Goal: Task Accomplishment & Management: Manage account settings

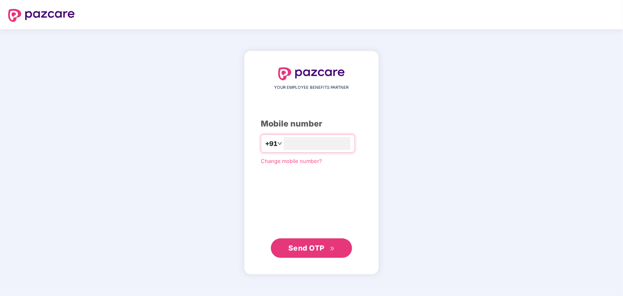
type input "**********"
click at [302, 246] on span "Send OTP" at bounding box center [306, 248] width 36 height 9
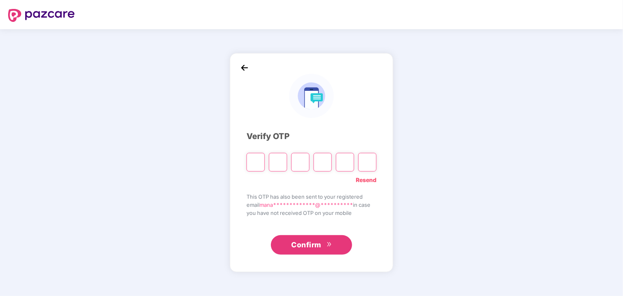
type input "*"
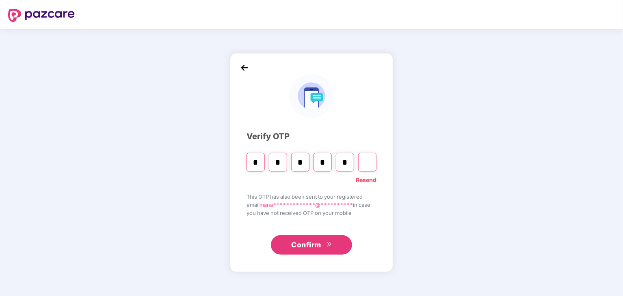
type input "*"
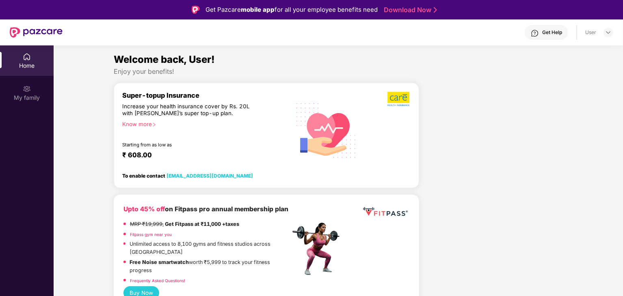
click at [595, 35] on div "User" at bounding box center [590, 32] width 11 height 6
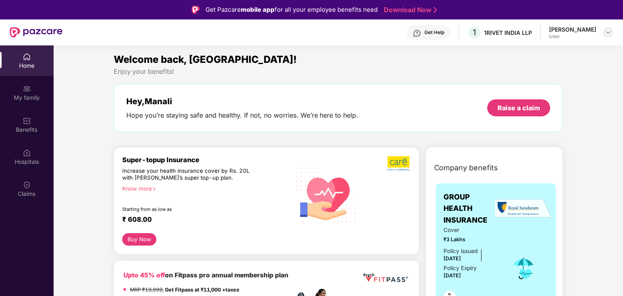
click at [612, 33] on div at bounding box center [609, 33] width 10 height 10
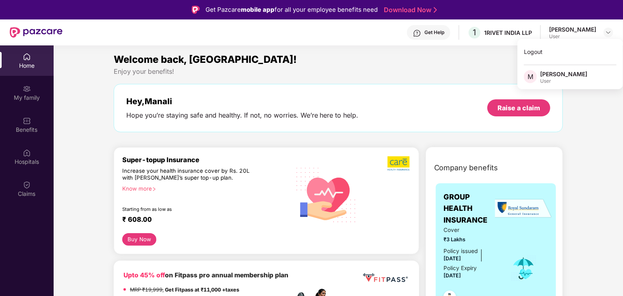
click at [434, 54] on div "Welcome back, [GEOGRAPHIC_DATA]!" at bounding box center [339, 59] width 450 height 15
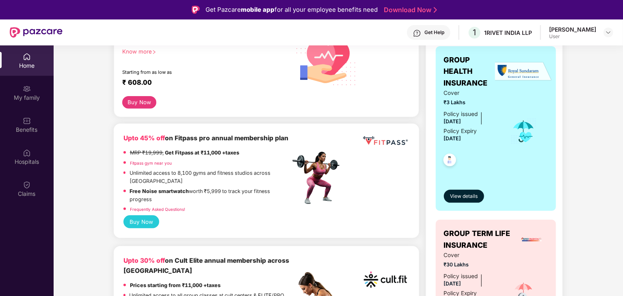
scroll to position [132, 0]
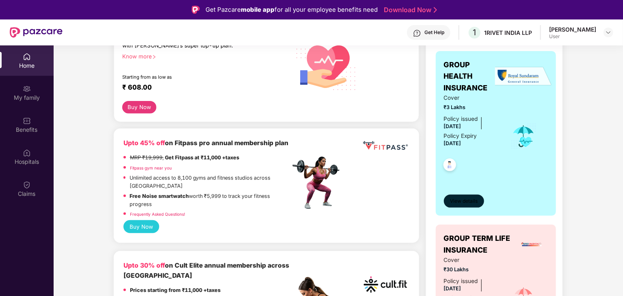
click at [467, 197] on button "View details" at bounding box center [464, 201] width 40 height 13
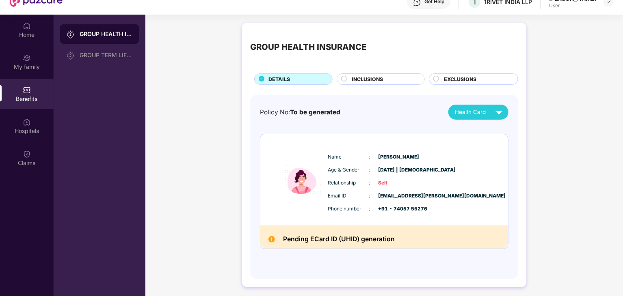
scroll to position [45, 0]
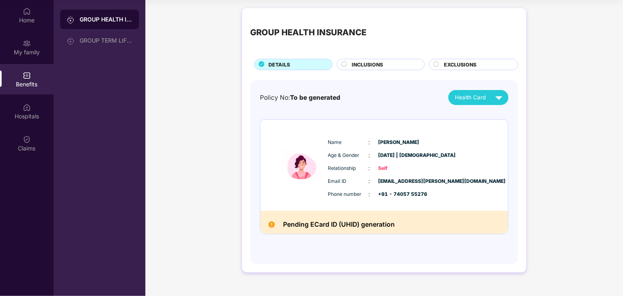
click at [361, 220] on h2 "Pending ECard ID (UHID) generation" at bounding box center [339, 224] width 112 height 11
click at [351, 61] on div "INCLUSIONS" at bounding box center [384, 65] width 73 height 9
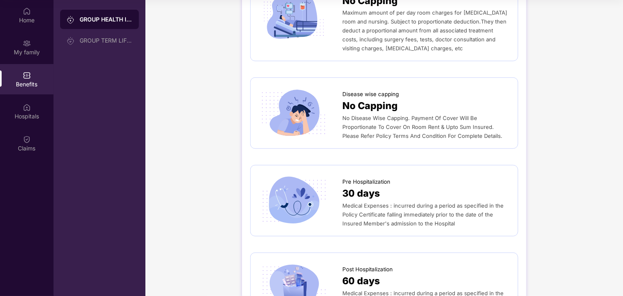
scroll to position [0, 0]
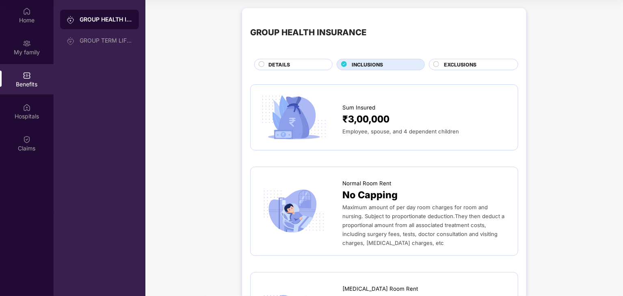
click at [440, 61] on div "EXCLUSIONS" at bounding box center [477, 65] width 74 height 9
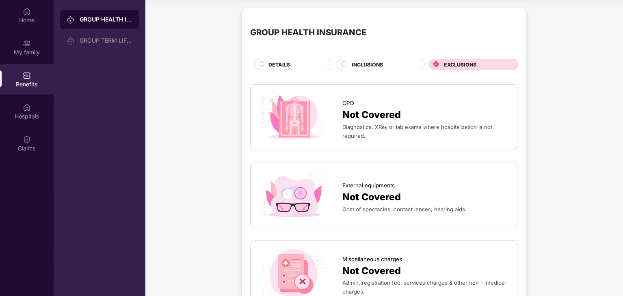
click at [393, 59] on div "INCLUSIONS" at bounding box center [381, 64] width 88 height 11
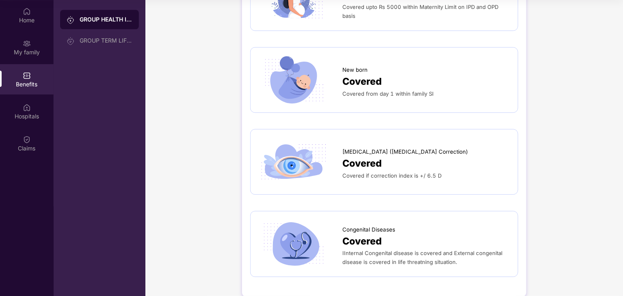
scroll to position [1188, 0]
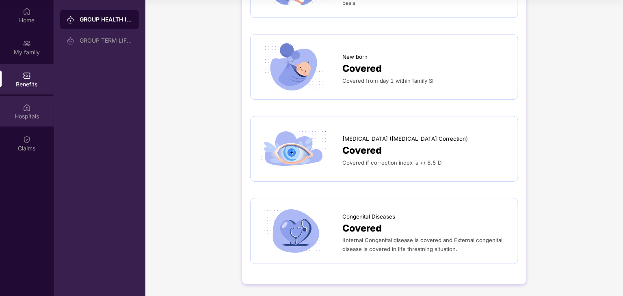
click at [32, 106] on div "Hospitals" at bounding box center [27, 111] width 54 height 30
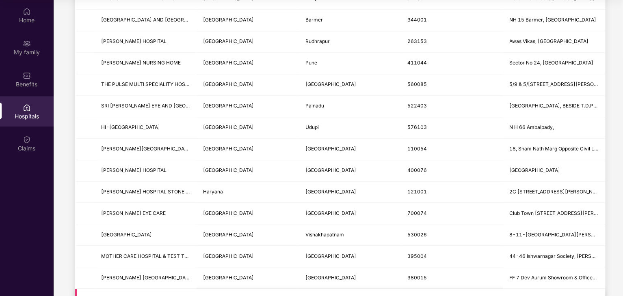
scroll to position [860, 0]
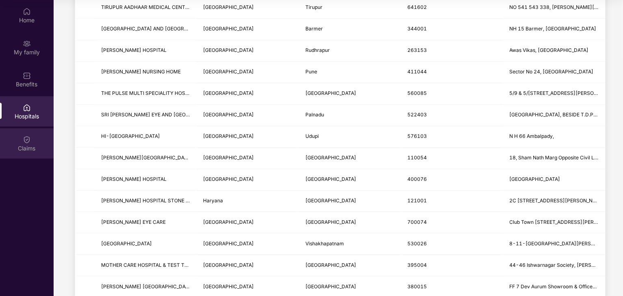
click at [19, 141] on div "Claims" at bounding box center [27, 143] width 54 height 30
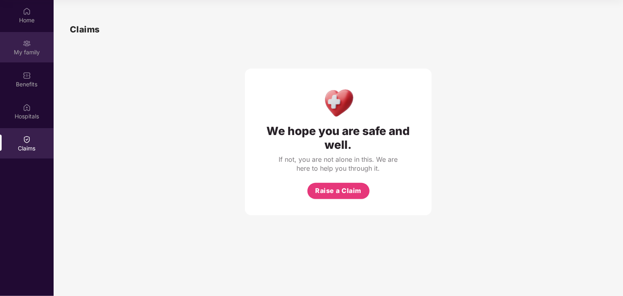
click at [37, 36] on div "My family" at bounding box center [27, 47] width 54 height 30
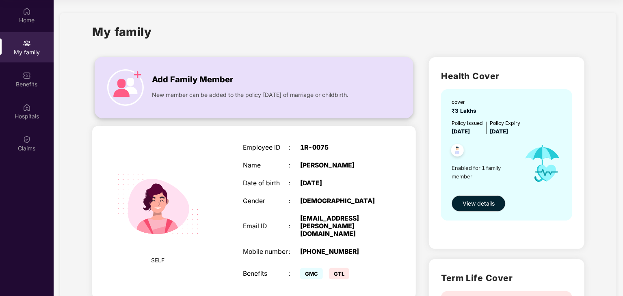
click at [221, 76] on span "Add Family Member" at bounding box center [192, 80] width 81 height 13
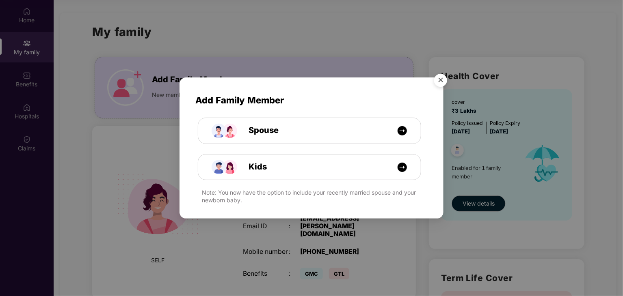
click at [444, 80] on img "Close" at bounding box center [440, 81] width 23 height 23
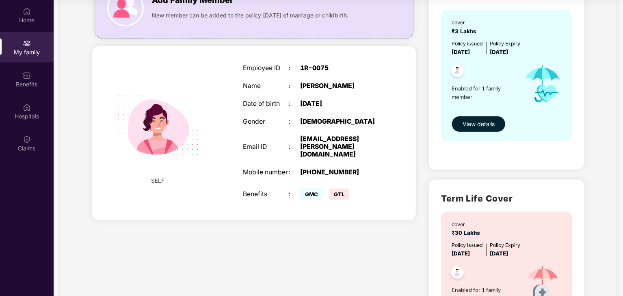
scroll to position [49, 0]
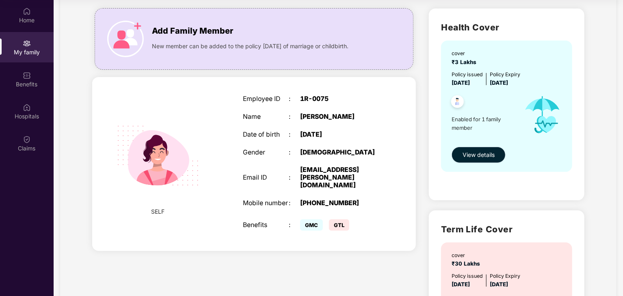
click at [478, 151] on span "View details" at bounding box center [479, 155] width 32 height 9
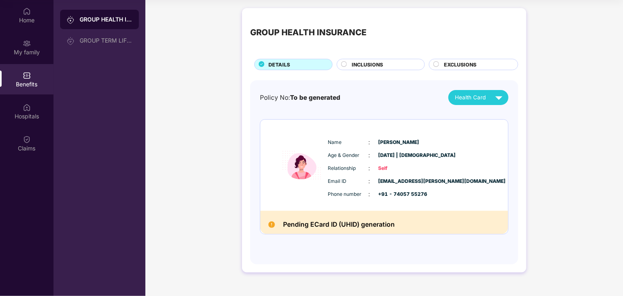
click at [347, 224] on h2 "Pending ECard ID (UHID) generation" at bounding box center [339, 224] width 112 height 11
click at [487, 101] on div "Health Card" at bounding box center [480, 98] width 51 height 14
click at [480, 96] on span "Health Card" at bounding box center [470, 97] width 31 height 9
click at [490, 93] on div "Health Card" at bounding box center [480, 98] width 51 height 14
click at [474, 112] on div "[PERSON_NAME]" at bounding box center [461, 116] width 53 height 9
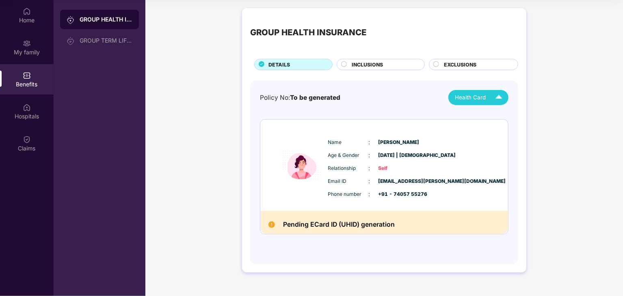
click at [336, 225] on h2 "Pending ECard ID (UHID) generation" at bounding box center [339, 224] width 112 height 11
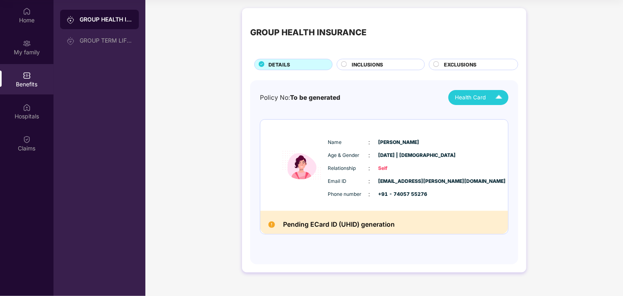
click at [366, 224] on h2 "Pending ECard ID (UHID) generation" at bounding box center [339, 224] width 112 height 11
click at [30, 49] on div "My family" at bounding box center [27, 52] width 54 height 8
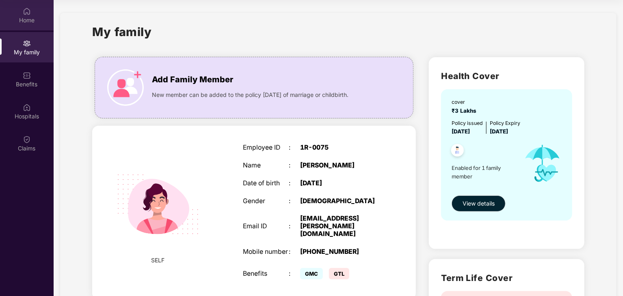
click at [21, 22] on div "Home" at bounding box center [27, 20] width 54 height 8
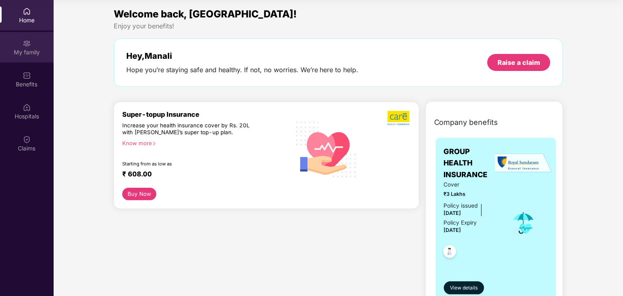
click at [28, 56] on div "My family" at bounding box center [27, 47] width 54 height 30
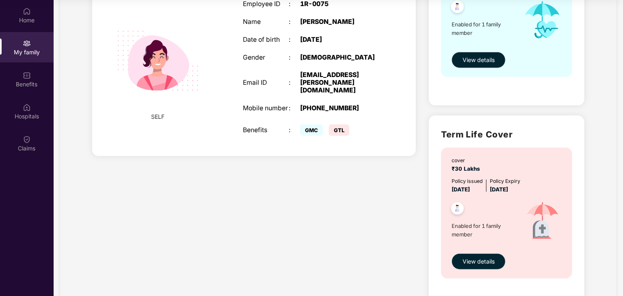
scroll to position [144, 0]
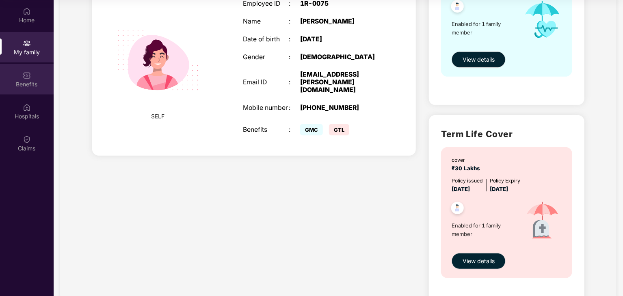
click at [31, 84] on div "Benefits" at bounding box center [27, 84] width 54 height 8
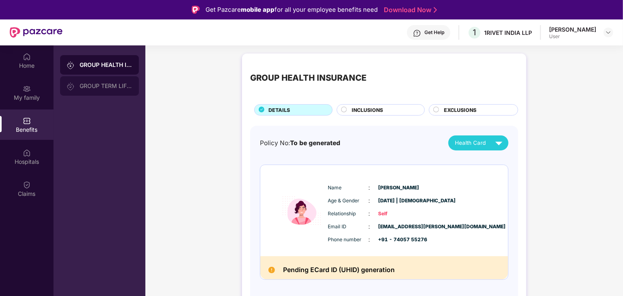
click at [104, 83] on div "GROUP TERM LIFE INSURANCE" at bounding box center [106, 86] width 53 height 6
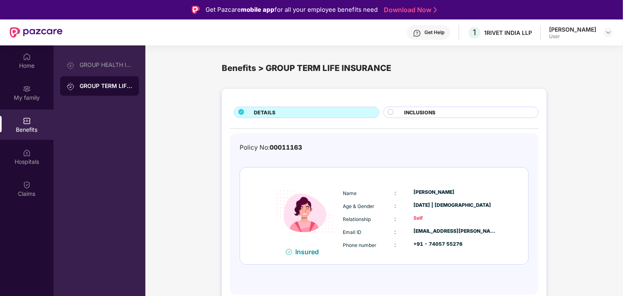
click at [559, 38] on div "User" at bounding box center [572, 36] width 47 height 6
click at [555, 32] on div "[PERSON_NAME]" at bounding box center [572, 30] width 47 height 8
drag, startPoint x: 560, startPoint y: 25, endPoint x: 623, endPoint y: 43, distance: 66.2
click at [623, 43] on html "Get Pazcare mobile app for all your employee benefits need Download Now Get Hel…" at bounding box center [311, 148] width 623 height 296
click at [608, 34] on img at bounding box center [608, 32] width 6 height 6
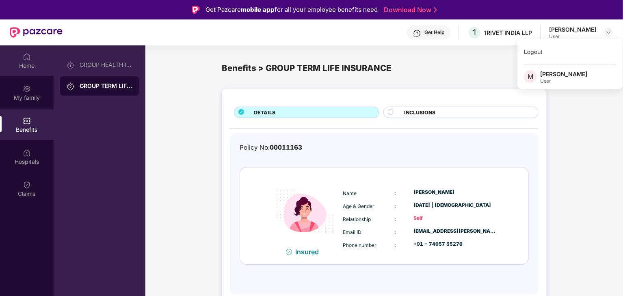
click at [22, 60] on div "Home" at bounding box center [27, 60] width 54 height 30
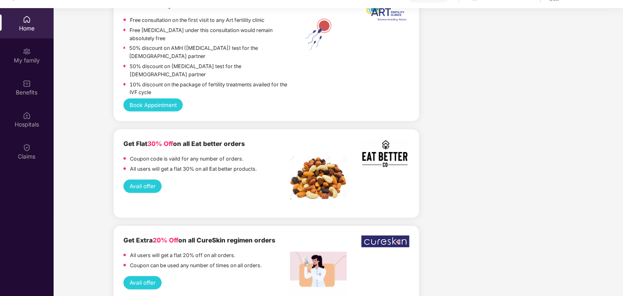
scroll to position [45, 0]
